Goal: Task Accomplishment & Management: Use online tool/utility

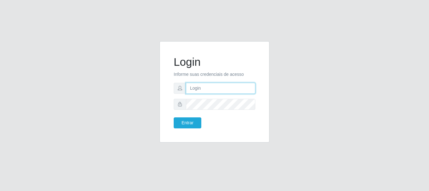
click at [227, 90] on input "text" at bounding box center [220, 88] width 69 height 11
type input "[EMAIL_ADDRESS][PERSON_NAME][DOMAIN_NAME]"
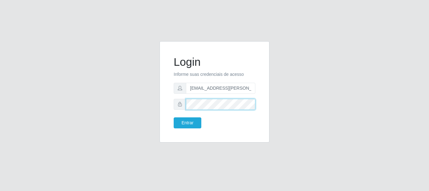
click at [174, 117] on button "Entrar" at bounding box center [188, 122] width 28 height 11
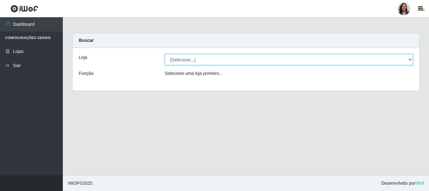
click at [410, 59] on select "[Selecione...] SuperFácil Atacado - Rodoviária" at bounding box center [289, 59] width 249 height 11
select select "400"
click at [165, 54] on select "[Selecione...] SuperFácil Atacado - Rodoviária" at bounding box center [289, 59] width 249 height 11
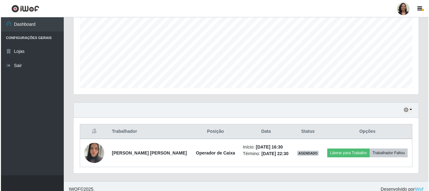
scroll to position [143, 0]
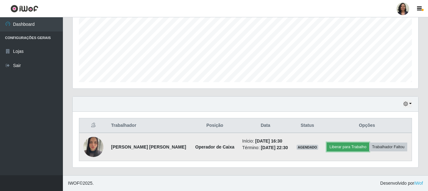
click at [345, 147] on button "Liberar para Trabalho" at bounding box center [348, 146] width 42 height 9
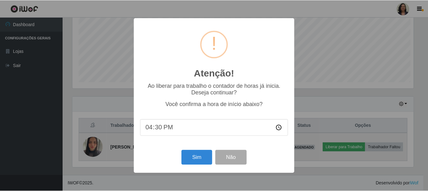
scroll to position [130, 342]
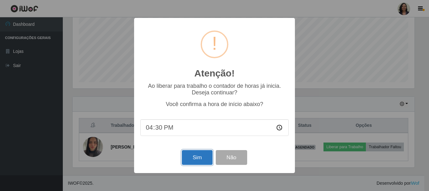
click at [206, 165] on button "Sim" at bounding box center [197, 157] width 30 height 15
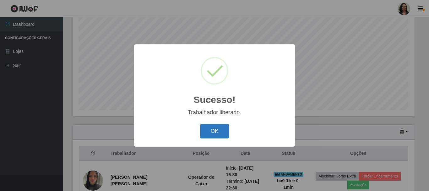
click at [207, 130] on button "OK" at bounding box center [214, 131] width 29 height 15
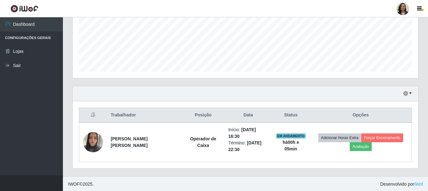
scroll to position [154, 0]
